Goal: Task Accomplishment & Management: Manage account settings

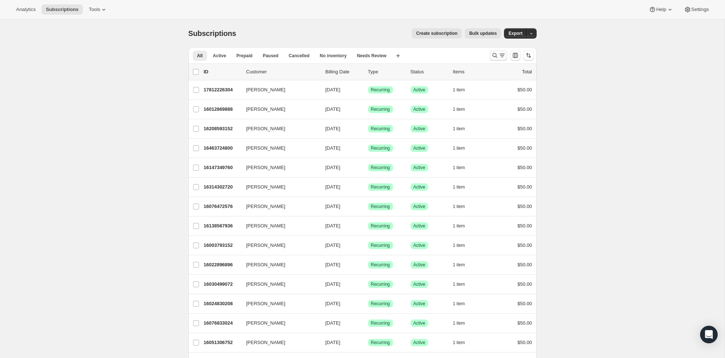
click at [491, 57] on button "Search and filter results" at bounding box center [498, 55] width 18 height 10
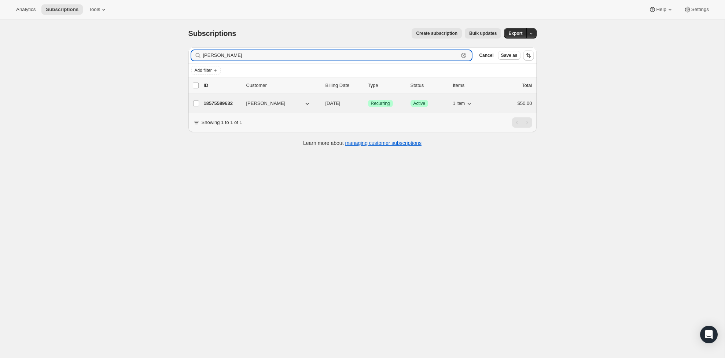
type input "totten"
click at [225, 101] on p "18575589632" at bounding box center [222, 103] width 37 height 7
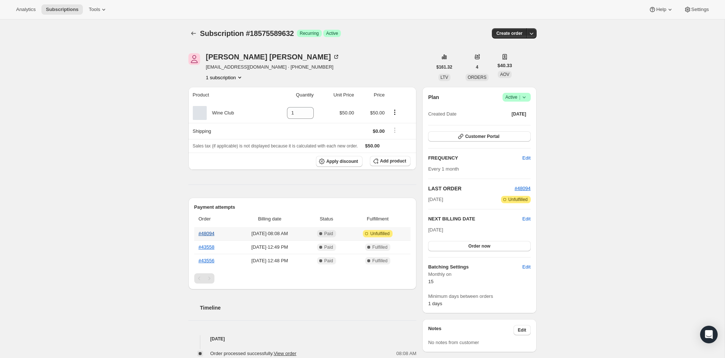
click at [211, 235] on link "#48094" at bounding box center [207, 232] width 16 height 5
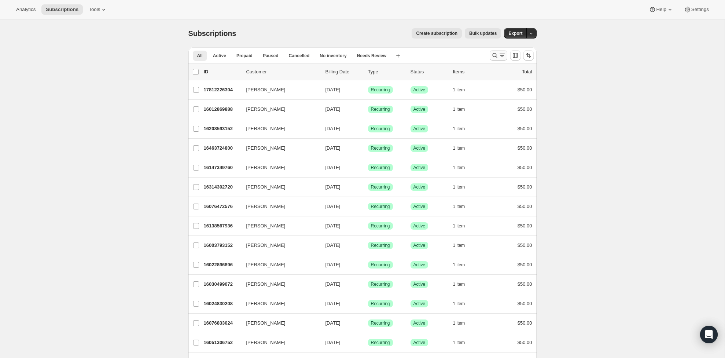
click at [492, 51] on button "Search and filter results" at bounding box center [498, 55] width 18 height 10
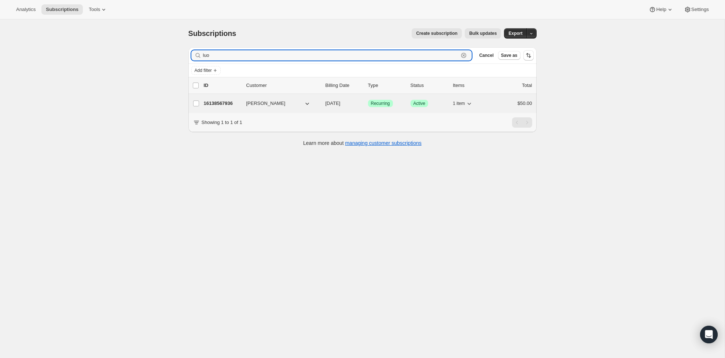
type input "luo"
click at [213, 105] on p "16138567936" at bounding box center [222, 103] width 37 height 7
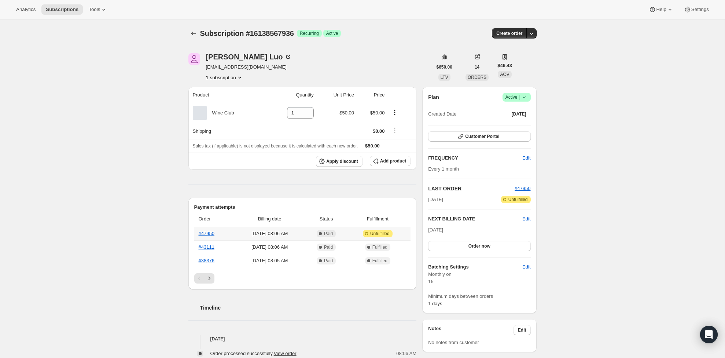
click at [211, 236] on th "#47950" at bounding box center [214, 233] width 40 height 13
click at [211, 235] on link "#47950" at bounding box center [207, 232] width 16 height 5
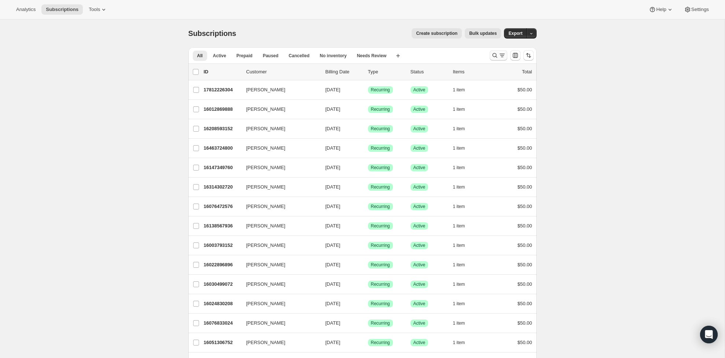
click at [498, 58] on div "Search and filter results" at bounding box center [498, 55] width 15 height 7
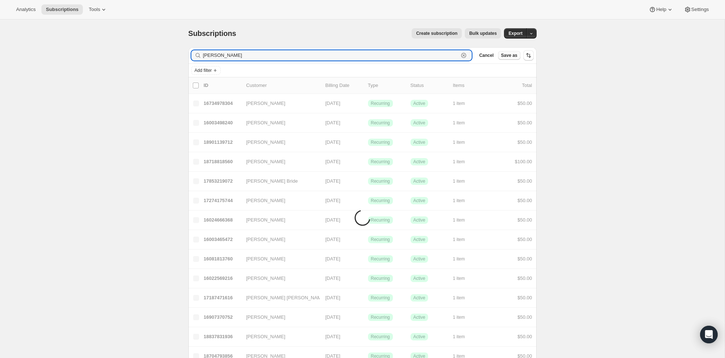
type input "[PERSON_NAME]"
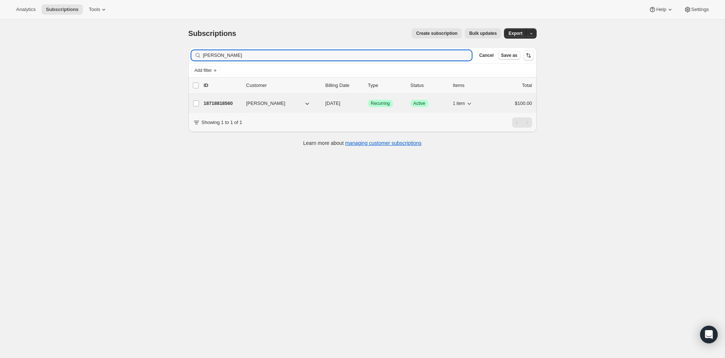
click at [230, 102] on p "18718818560" at bounding box center [222, 103] width 37 height 7
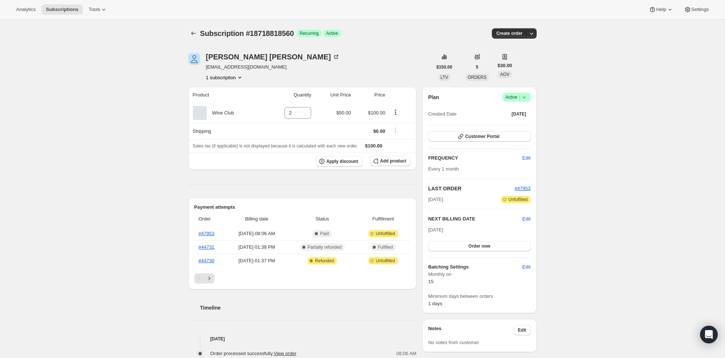
click at [521, 100] on icon at bounding box center [523, 96] width 7 height 7
click at [567, 89] on div "Subscription #18718818560. This page is ready Subscription #18718818560 Success…" at bounding box center [362, 301] width 724 height 565
click at [398, 113] on icon "Product actions" at bounding box center [395, 111] width 7 height 7
click at [315, 118] on td "$50.00" at bounding box center [333, 113] width 40 height 20
click at [292, 114] on input "2" at bounding box center [292, 113] width 16 height 12
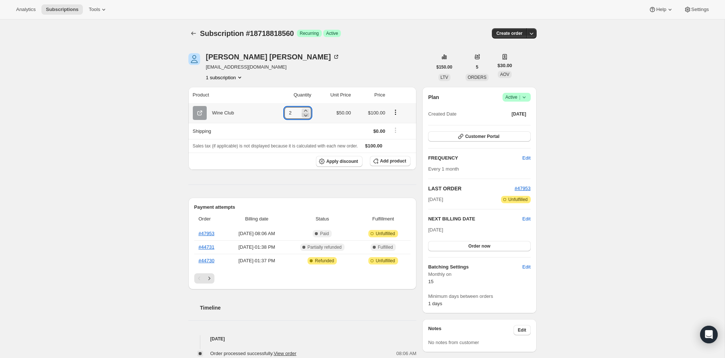
click at [307, 114] on icon at bounding box center [305, 114] width 7 height 7
type input "1"
click at [133, 137] on div "Subscription #18718818560. This page is ready Subscription #18718818560 Success…" at bounding box center [362, 301] width 724 height 565
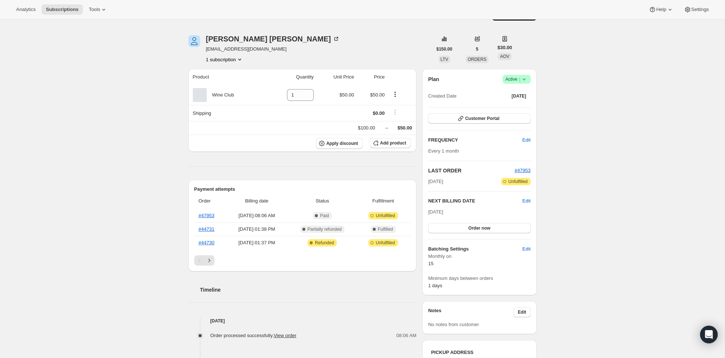
scroll to position [19, 0]
